Goal: Transaction & Acquisition: Download file/media

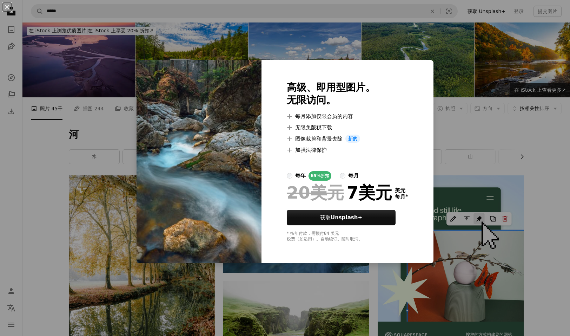
scroll to position [1102, 0]
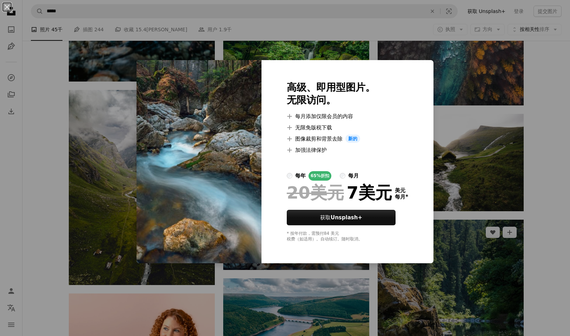
drag, startPoint x: 435, startPoint y: 330, endPoint x: 407, endPoint y: 300, distance: 41.0
click at [435, 330] on div "An X shape 高级、即用型图片。 无限访问。 A plus sign 每月添加仅限会员的内容 A plus sign 无限免版税下载 A plus s…" at bounding box center [285, 168] width 570 height 336
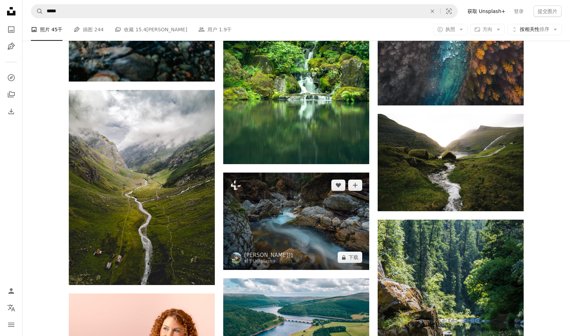
click at [253, 225] on img at bounding box center [296, 220] width 146 height 97
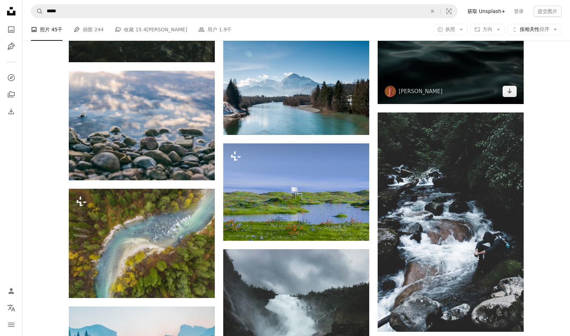
scroll to position [1864, 0]
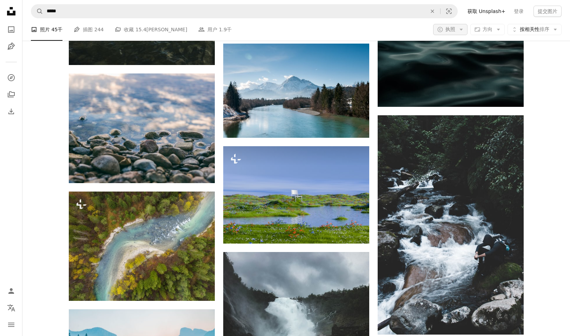
click at [451, 29] on font "执照" at bounding box center [450, 29] width 10 height 6
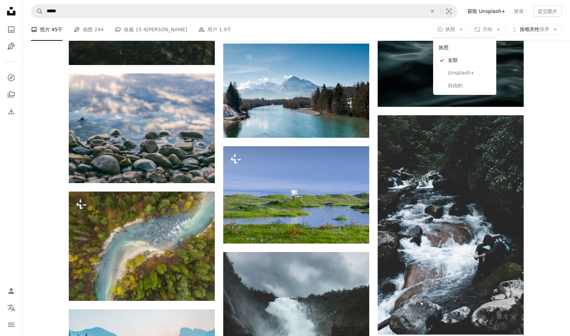
click at [544, 30] on body "Unsplash logo Unsplash Home A photo Pen Tool A compass A stack of folders Downl…" at bounding box center [285, 38] width 570 height 3804
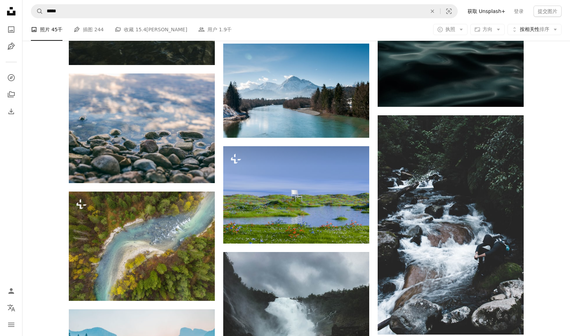
click at [544, 30] on font "排序" at bounding box center [545, 29] width 10 height 6
click at [45, 117] on body "Unsplash logo Unsplash Home A photo Pen Tool A compass A stack of folders Downl…" at bounding box center [285, 38] width 570 height 3804
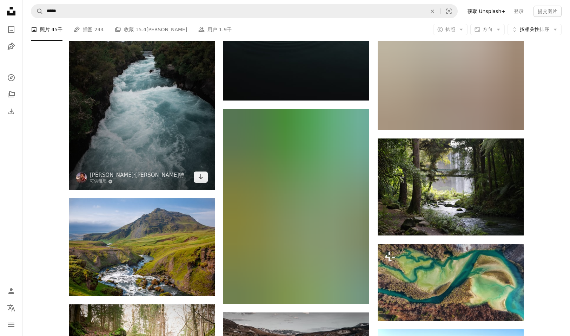
scroll to position [3717, 0]
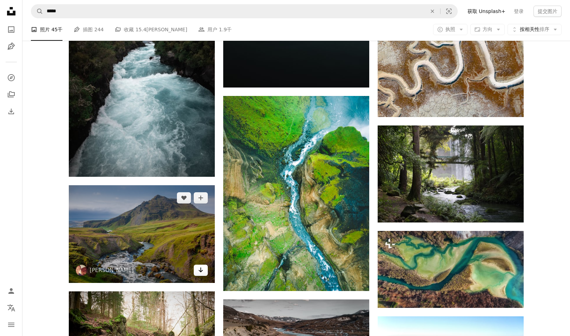
click at [200, 273] on icon "Arrow pointing down" at bounding box center [201, 269] width 6 height 8
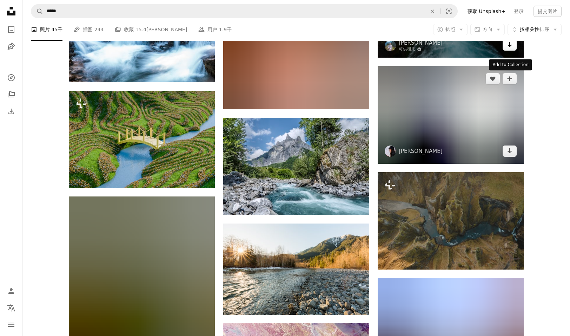
scroll to position [8869, 0]
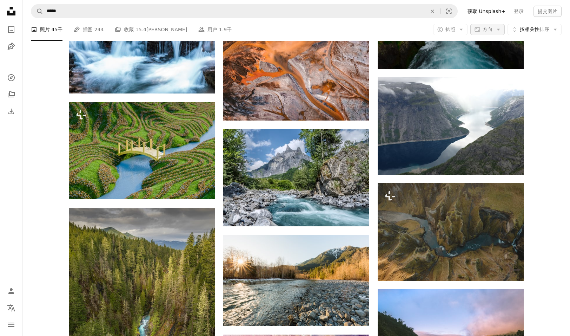
click at [495, 28] on icon "Arrow down" at bounding box center [498, 29] width 6 height 6
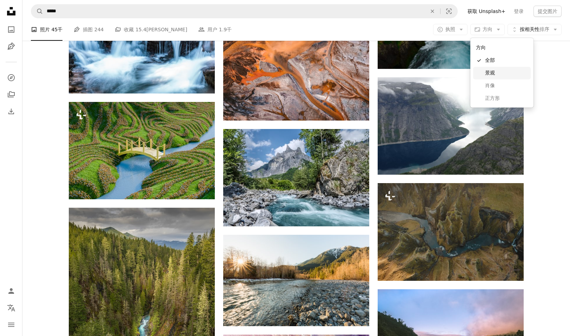
click at [500, 75] on span "景观" at bounding box center [506, 73] width 43 height 7
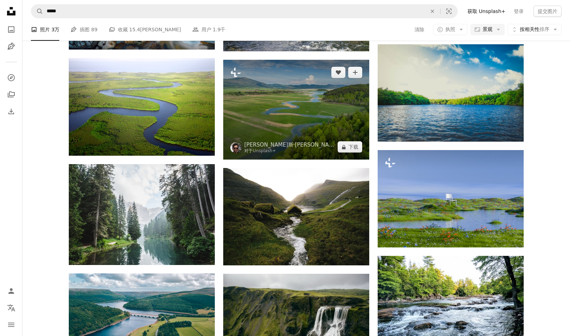
scroll to position [478, 0]
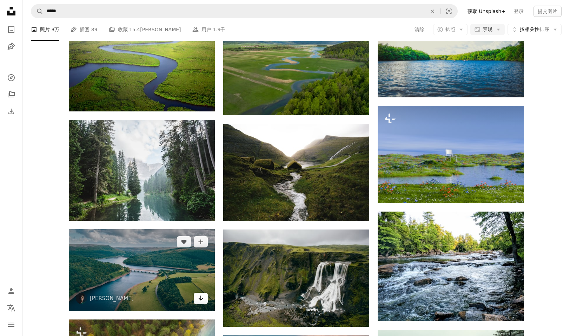
click at [203, 301] on icon "Arrow pointing down" at bounding box center [201, 297] width 6 height 8
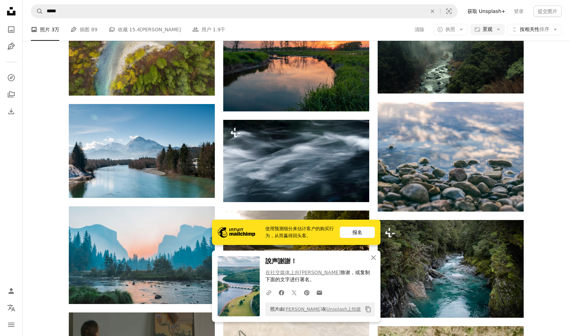
scroll to position [812, 0]
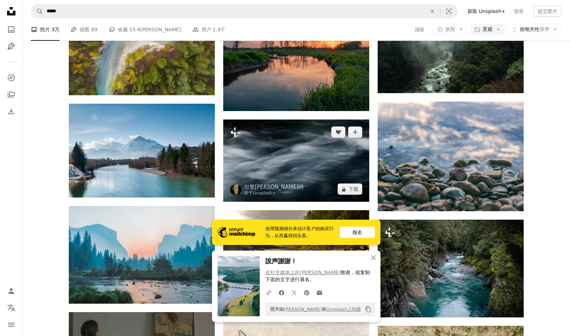
click at [331, 176] on img at bounding box center [296, 160] width 146 height 82
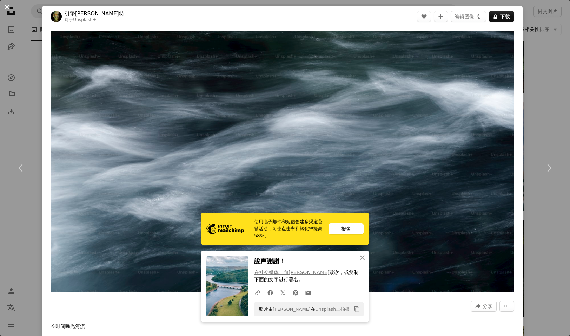
click at [6, 8] on button "An X shape" at bounding box center [7, 7] width 8 height 8
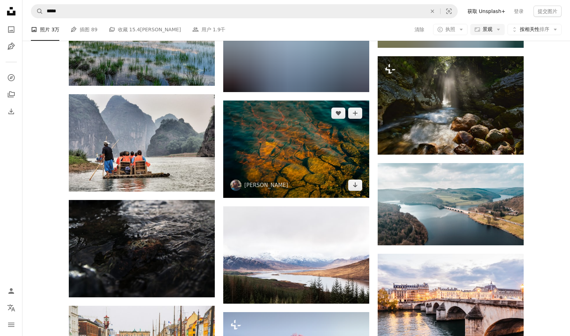
scroll to position [5296, 0]
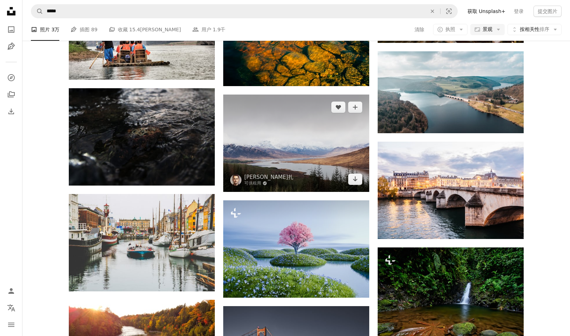
click at [305, 162] on img at bounding box center [296, 142] width 146 height 97
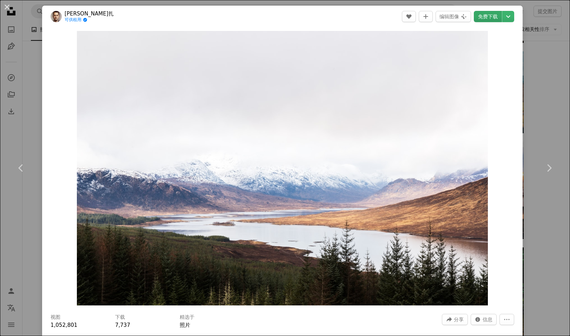
click at [490, 19] on font "免费下载" at bounding box center [488, 17] width 20 height 6
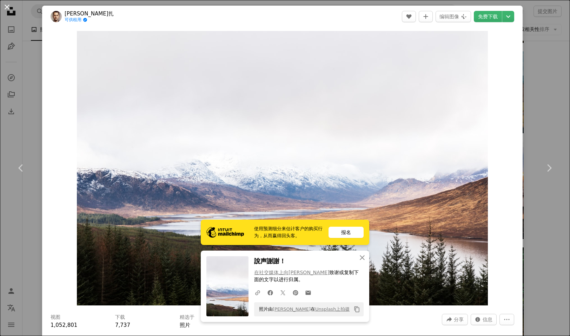
click at [6, 6] on button "An X shape" at bounding box center [7, 7] width 8 height 8
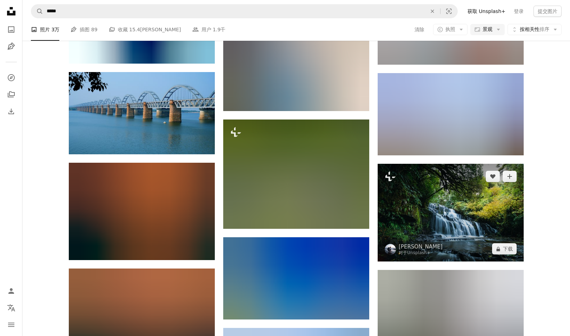
scroll to position [11149, 0]
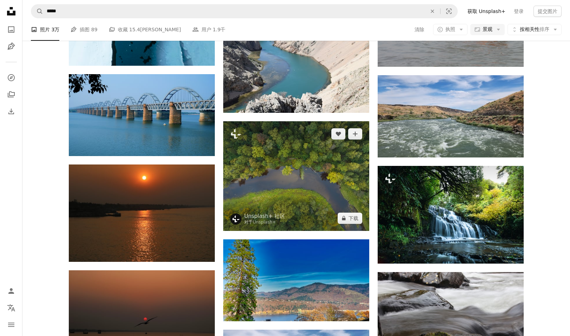
click at [333, 184] on img at bounding box center [296, 175] width 146 height 109
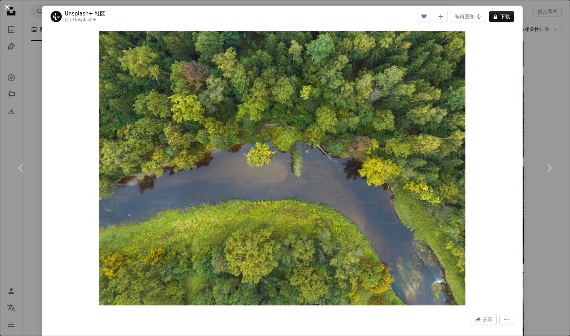
click at [6, 7] on button "An X shape" at bounding box center [7, 7] width 8 height 8
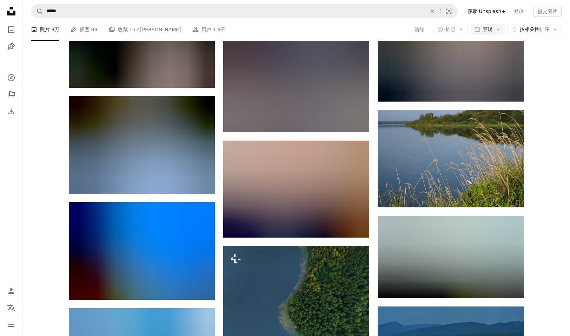
scroll to position [11724, 0]
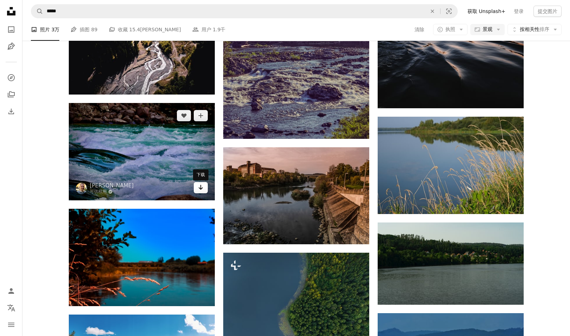
click at [199, 189] on icon "Arrow pointing down" at bounding box center [201, 187] width 6 height 8
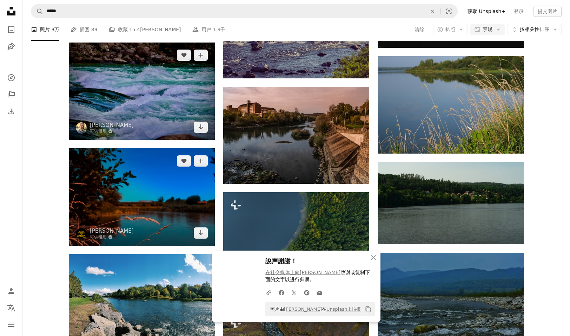
scroll to position [11805, 0]
